Goal: Information Seeking & Learning: Learn about a topic

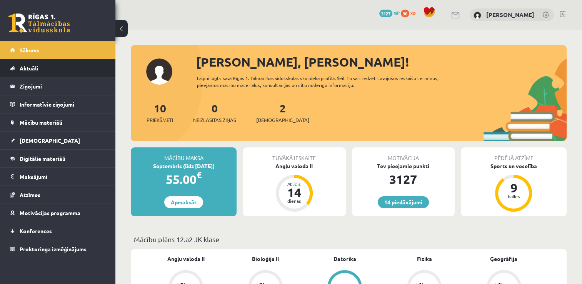
click at [23, 65] on span "Aktuāli" at bounding box center [29, 68] width 18 height 7
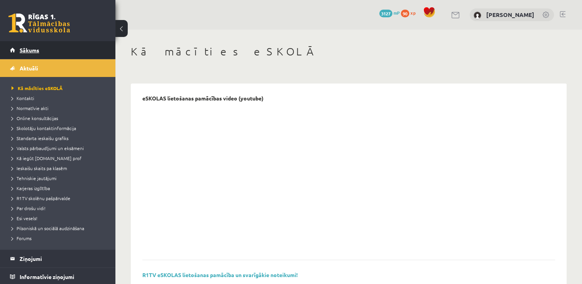
click at [73, 45] on link "Sākums" at bounding box center [58, 50] width 96 height 18
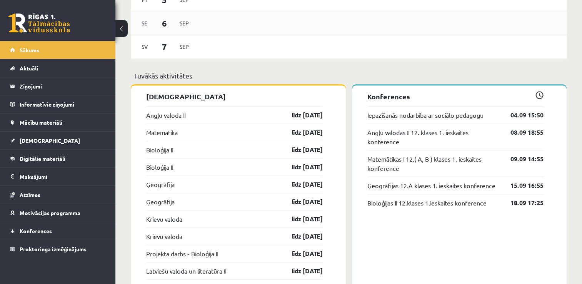
scroll to position [553, 0]
click at [62, 120] on span "Mācību materiāli" at bounding box center [41, 122] width 43 height 7
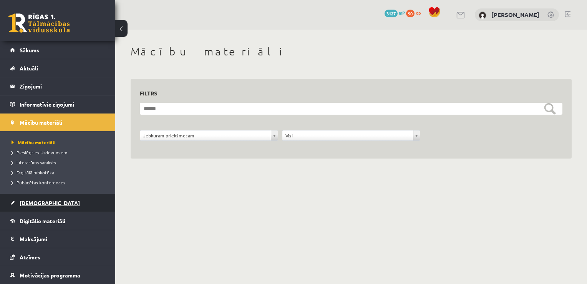
click at [57, 201] on link "[DEMOGRAPHIC_DATA]" at bounding box center [58, 203] width 96 height 18
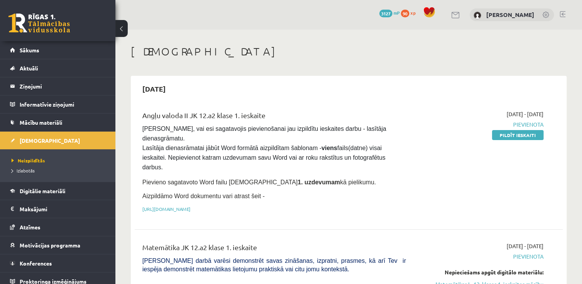
scroll to position [5, 0]
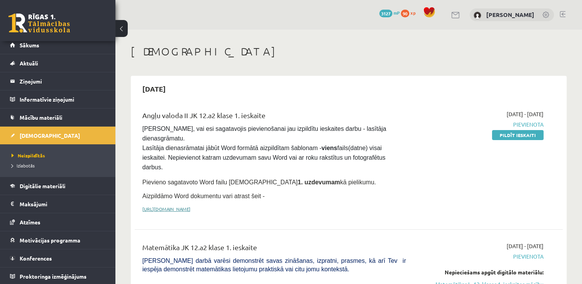
click at [180, 206] on link "https://drive.google.com/drive/folders/1IHE_ip15KOAbO2Se1NDGwZ2e__vlzPUf?usp=sh…" at bounding box center [166, 209] width 48 height 6
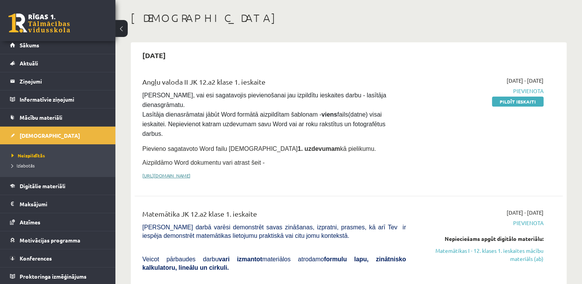
click at [190, 172] on link "https://drive.google.com/drive/folders/1IHE_ip15KOAbO2Se1NDGwZ2e__vlzPUf?usp=sh…" at bounding box center [166, 175] width 48 height 6
click at [163, 172] on link "https://drive.google.com/drive/folders/1IHE_ip15KOAbO2Se1NDGwZ2e__vlzPUf?usp=sh…" at bounding box center [166, 175] width 48 height 6
click at [190, 172] on link "https://drive.google.com/drive/folders/1IHE_ip15KOAbO2Se1NDGwZ2e__vlzPUf?usp=sh…" at bounding box center [166, 175] width 48 height 6
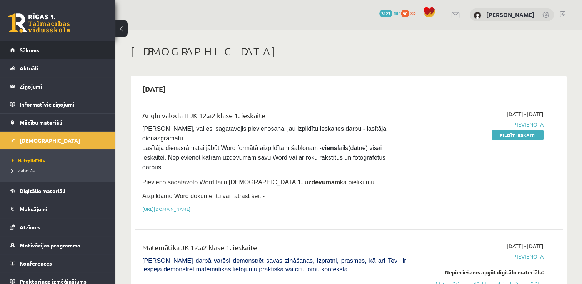
click at [32, 50] on span "Sākums" at bounding box center [30, 50] width 20 height 7
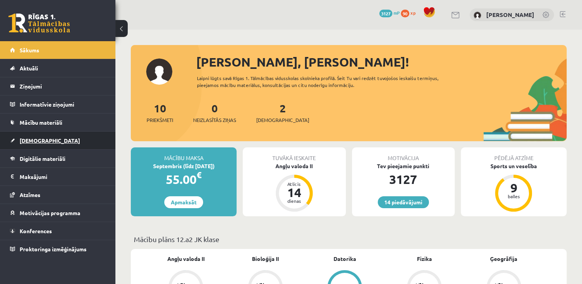
click at [73, 138] on link "[DEMOGRAPHIC_DATA]" at bounding box center [58, 140] width 96 height 18
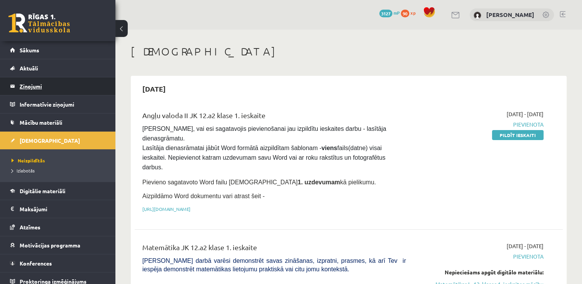
click at [50, 84] on legend "Ziņojumi 0" at bounding box center [63, 86] width 86 height 18
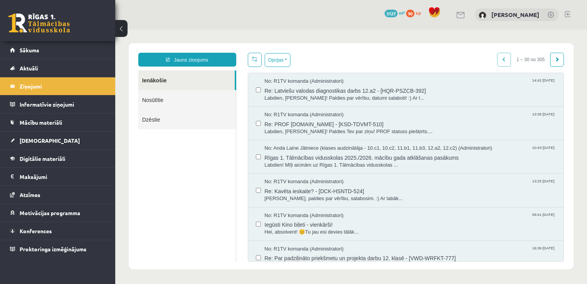
click at [198, 100] on link "Nosūtītie" at bounding box center [187, 100] width 98 height 20
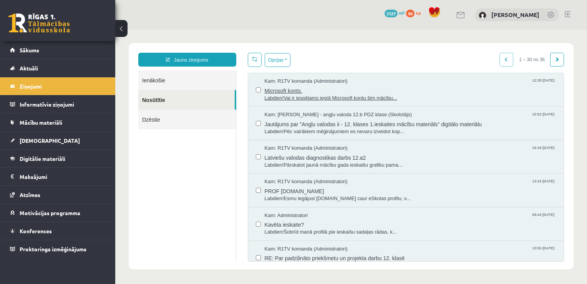
click at [327, 91] on span "Microsoft konts." at bounding box center [411, 90] width 292 height 10
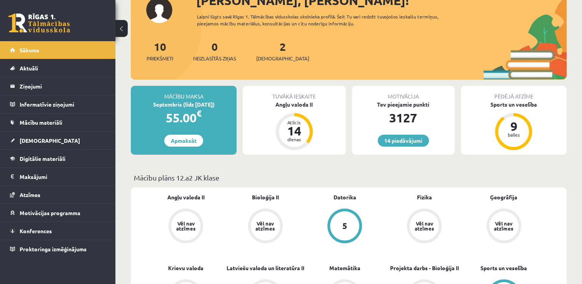
scroll to position [70, 0]
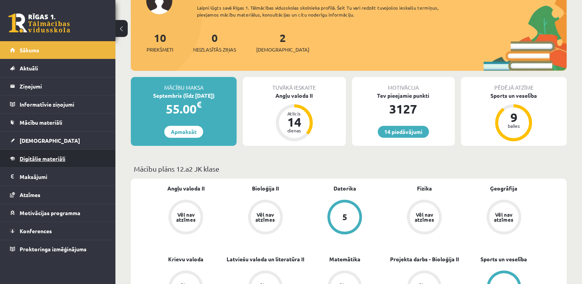
click at [43, 156] on span "Digitālie materiāli" at bounding box center [43, 158] width 46 height 7
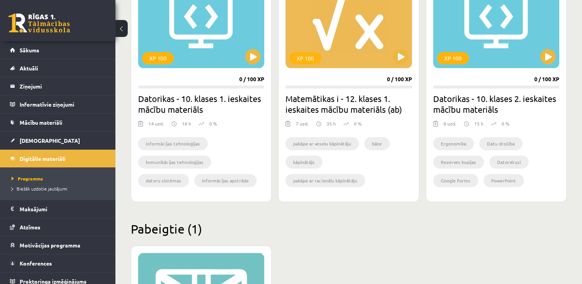
scroll to position [938, 0]
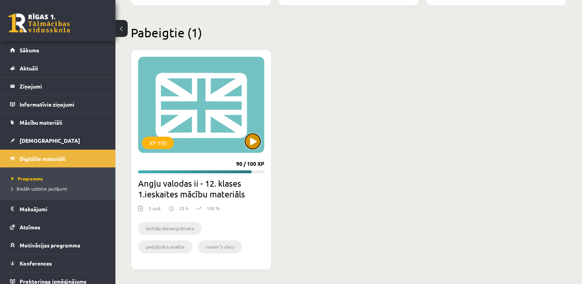
click at [250, 139] on button at bounding box center [252, 140] width 15 height 15
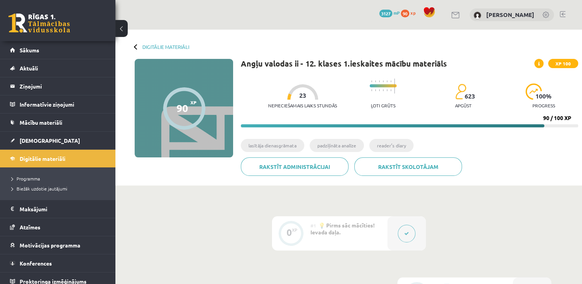
click at [540, 63] on span at bounding box center [538, 63] width 9 height 9
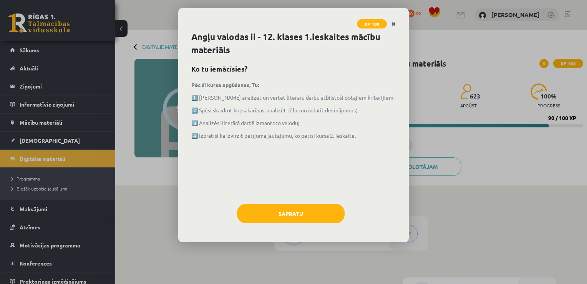
click at [395, 22] on icon "Close" at bounding box center [394, 24] width 4 height 5
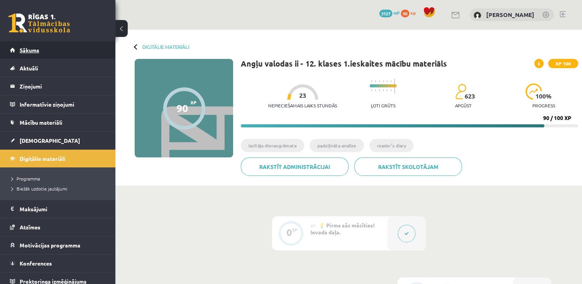
click at [38, 53] on span "Sākums" at bounding box center [30, 50] width 20 height 7
